Goal: Task Accomplishment & Management: Manage account settings

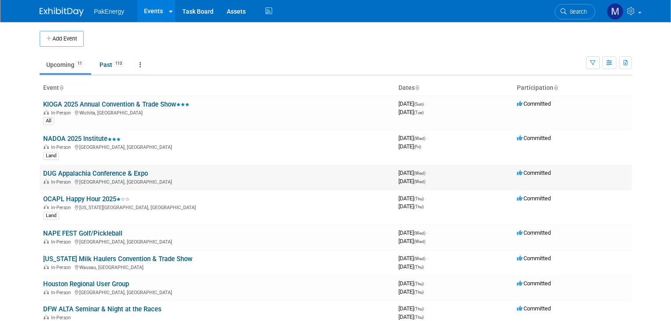
click at [58, 170] on link "DUG Appalachia Conference & Expo" at bounding box center [95, 174] width 105 height 8
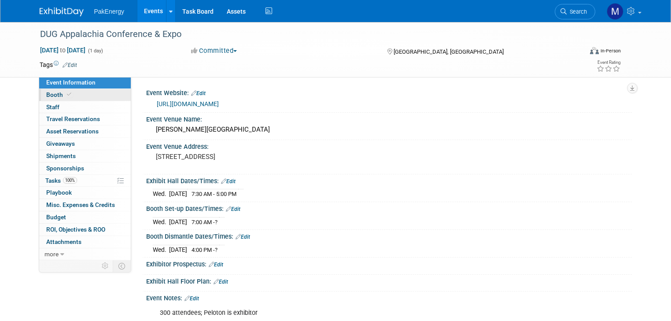
click at [48, 91] on span "Booth" at bounding box center [59, 94] width 27 height 7
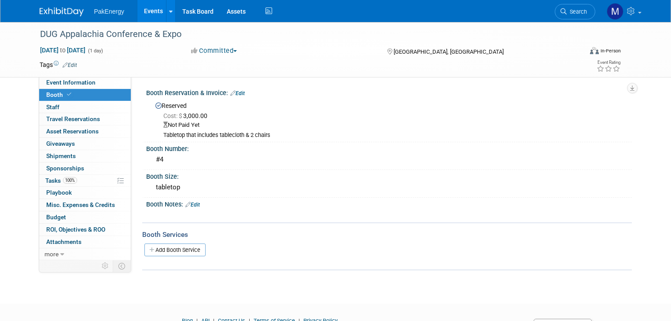
click at [233, 89] on div "Booth Reservation & Invoice: Edit" at bounding box center [389, 91] width 486 height 11
click at [233, 93] on link "Edit" at bounding box center [237, 93] width 15 height 6
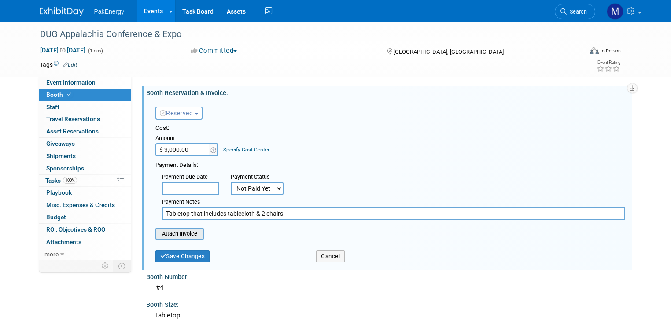
click at [159, 231] on input "file" at bounding box center [150, 234] width 105 height 11
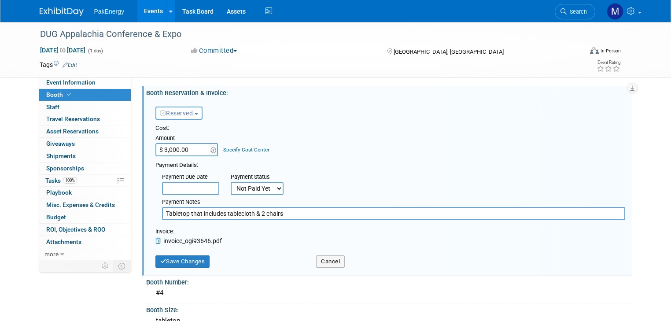
click at [166, 212] on input "Tabletop that includes tablecloth & 2 chairs" at bounding box center [393, 213] width 463 height 13
click at [162, 212] on input "Tabletop that includes tablecloth & 2 chairs" at bounding box center [393, 213] width 463 height 13
type input "8/26 forwarded to AP for payment; Tabletop that includes tablecloth & 2 chairs"
click at [197, 259] on button "Save Changes" at bounding box center [182, 261] width 55 height 12
